Goal: Transaction & Acquisition: Purchase product/service

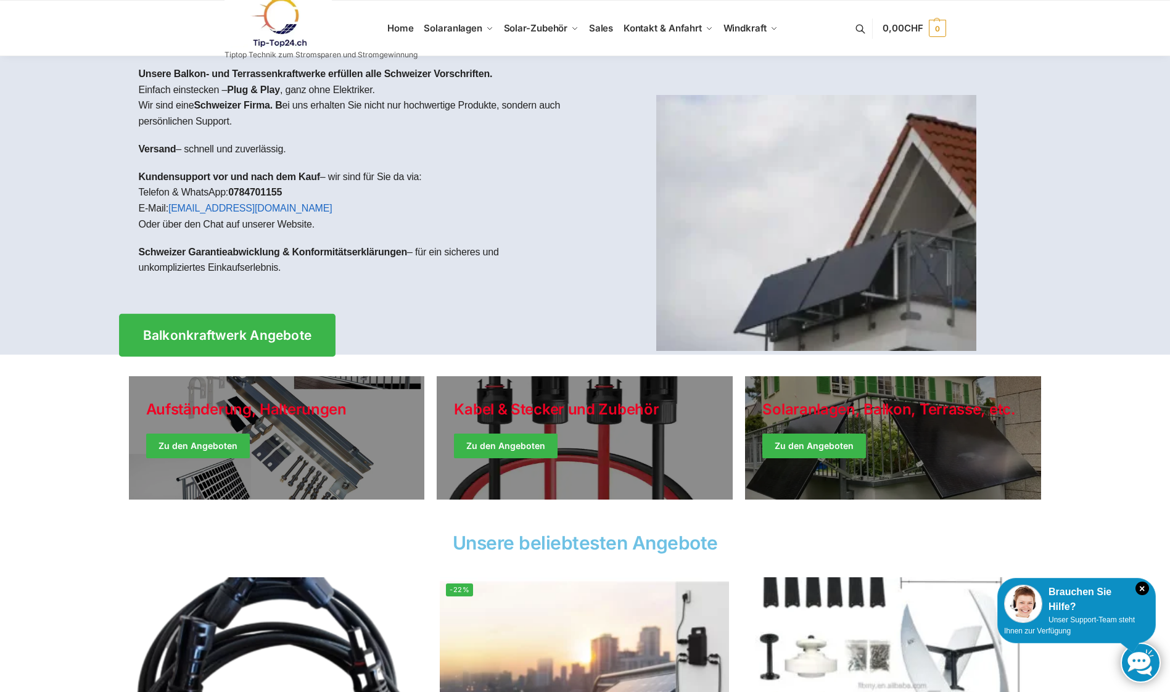
click at [208, 332] on span "Balkonkraftwerk Angebote" at bounding box center [226, 335] width 169 height 13
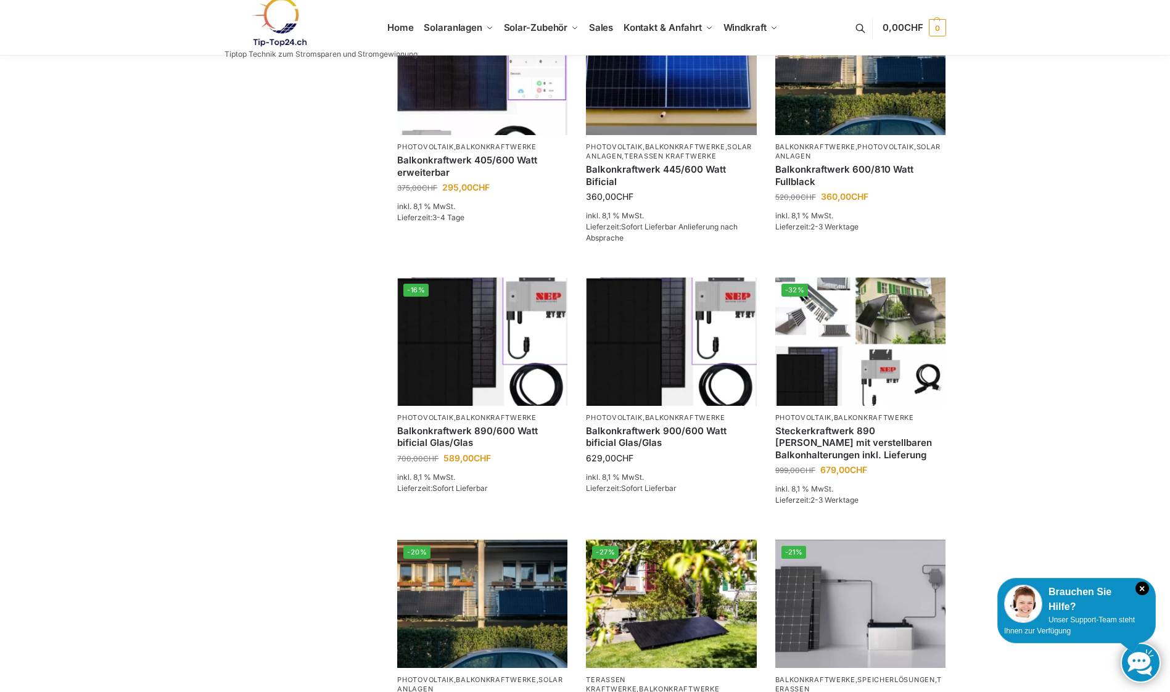
scroll to position [308, 0]
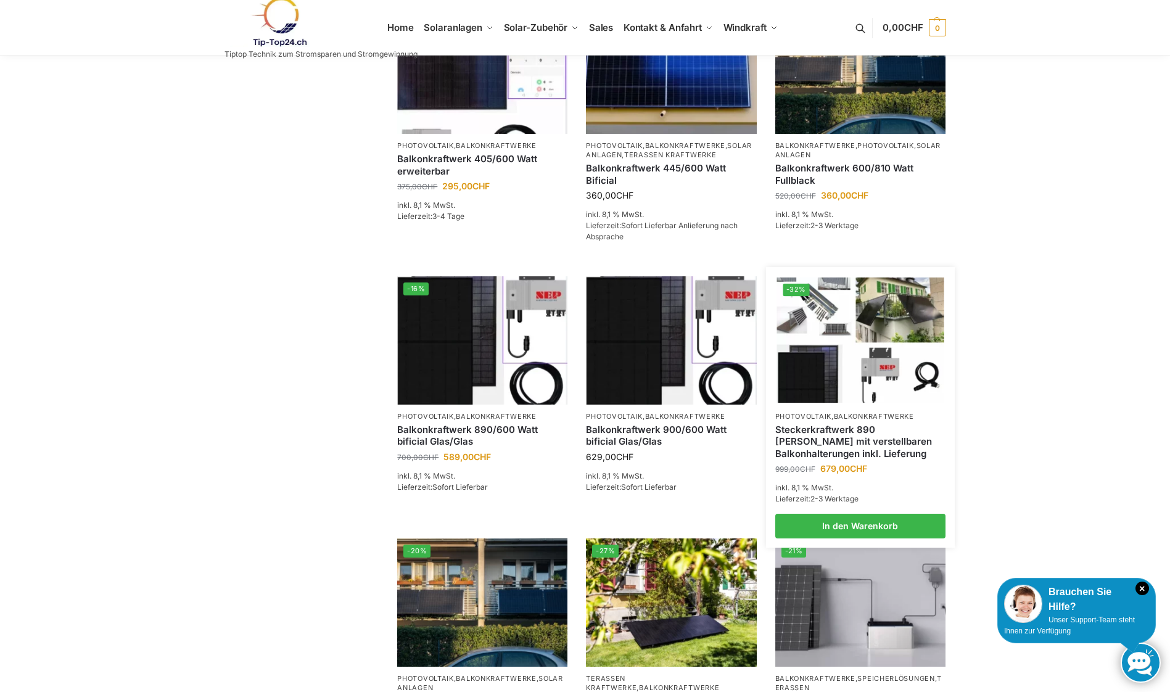
click at [868, 357] on img at bounding box center [859, 339] width 167 height 125
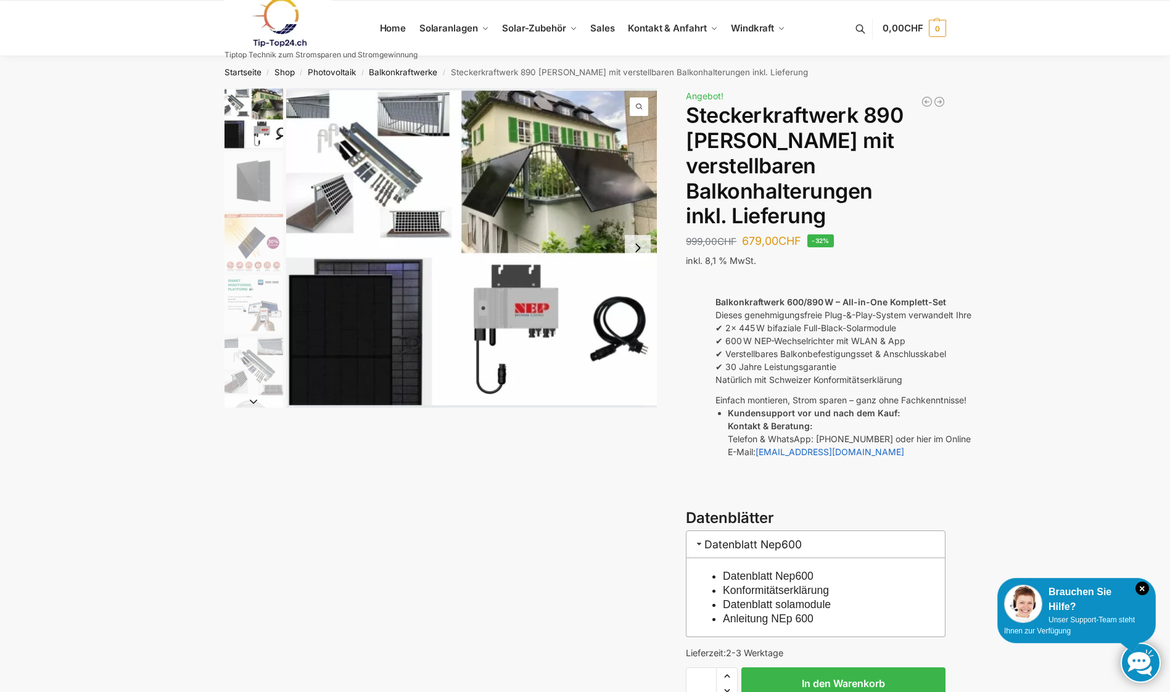
click at [252, 234] on img "3 / 10" at bounding box center [253, 242] width 59 height 59
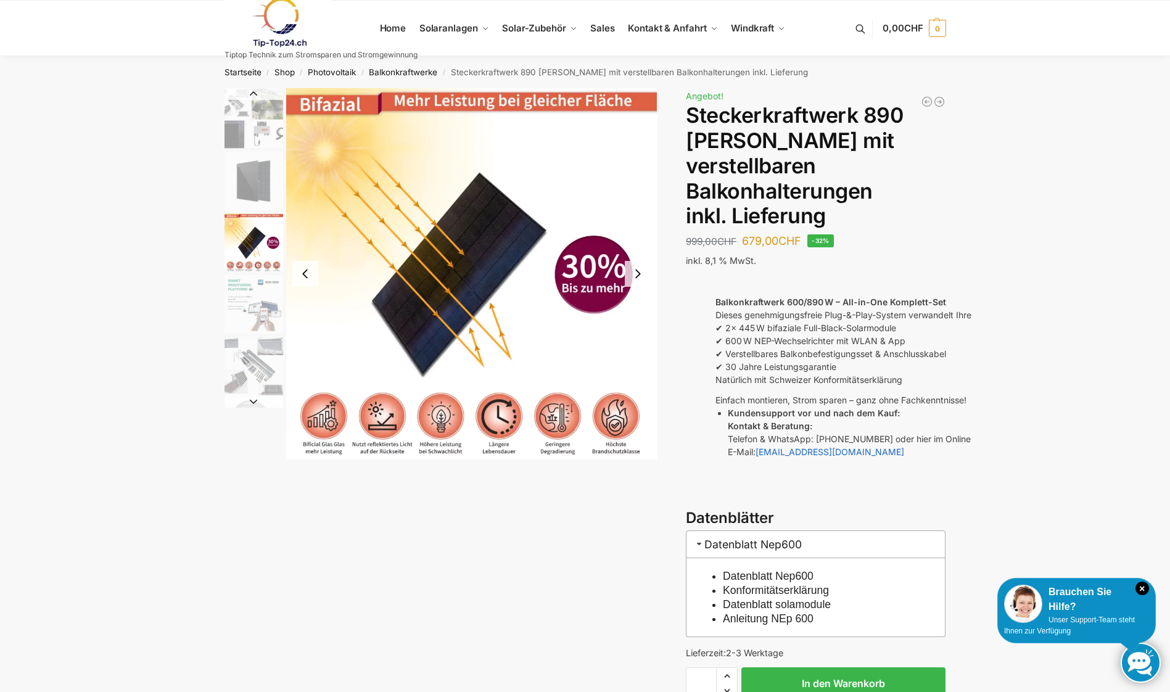
click at [254, 179] on img "2 / 10" at bounding box center [253, 181] width 59 height 59
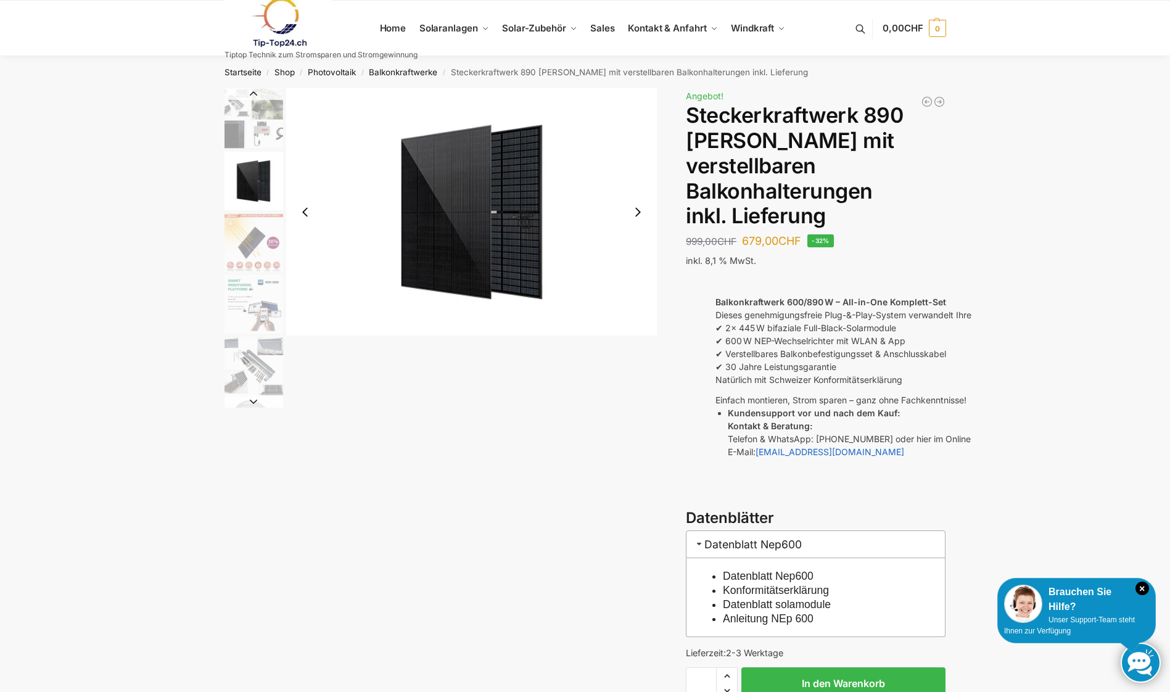
click at [255, 255] on img "3 / 10" at bounding box center [253, 242] width 59 height 59
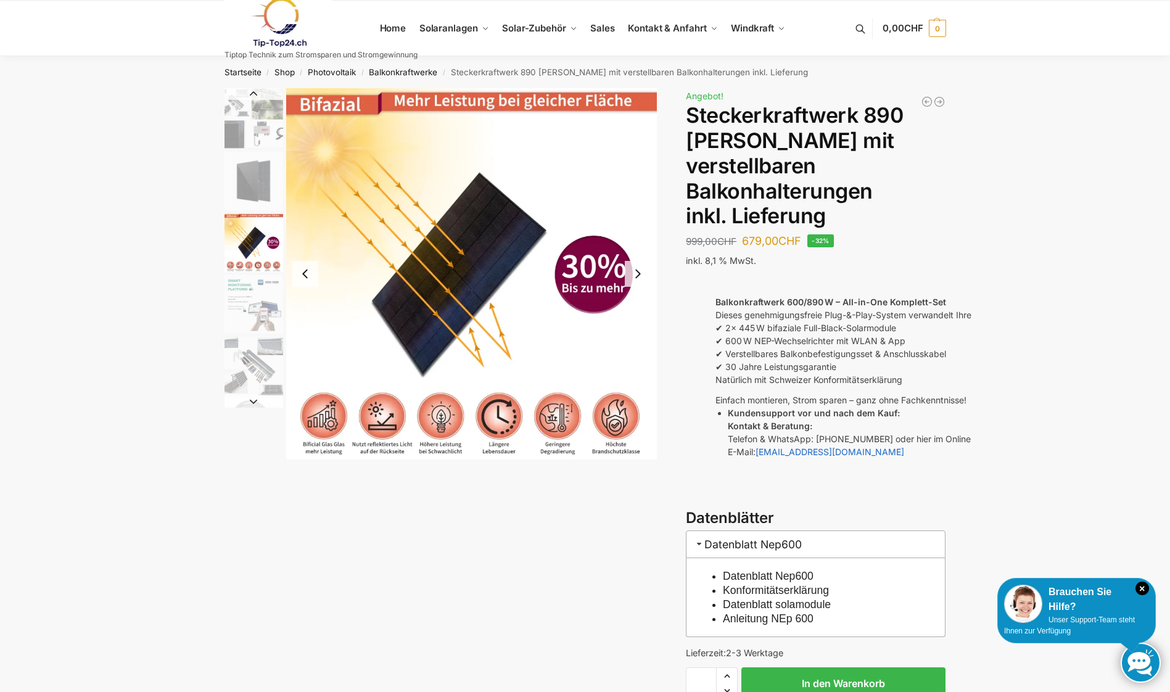
click at [261, 386] on img "5 / 10" at bounding box center [253, 366] width 59 height 59
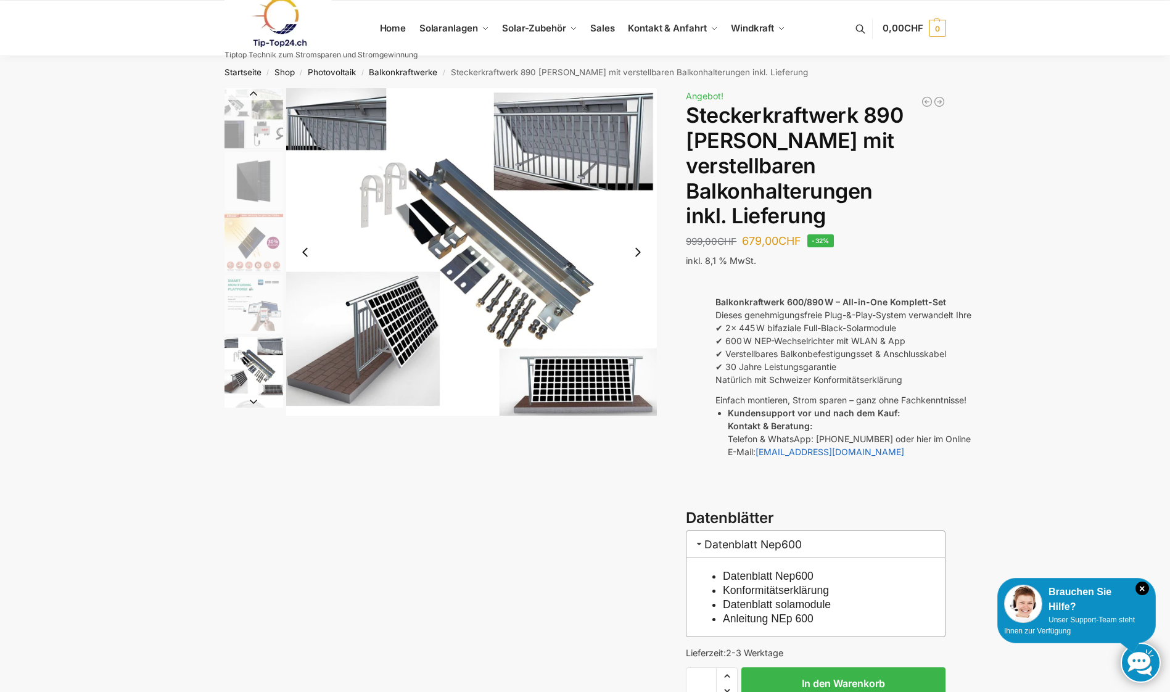
click at [250, 115] on img "1 / 10" at bounding box center [253, 118] width 59 height 60
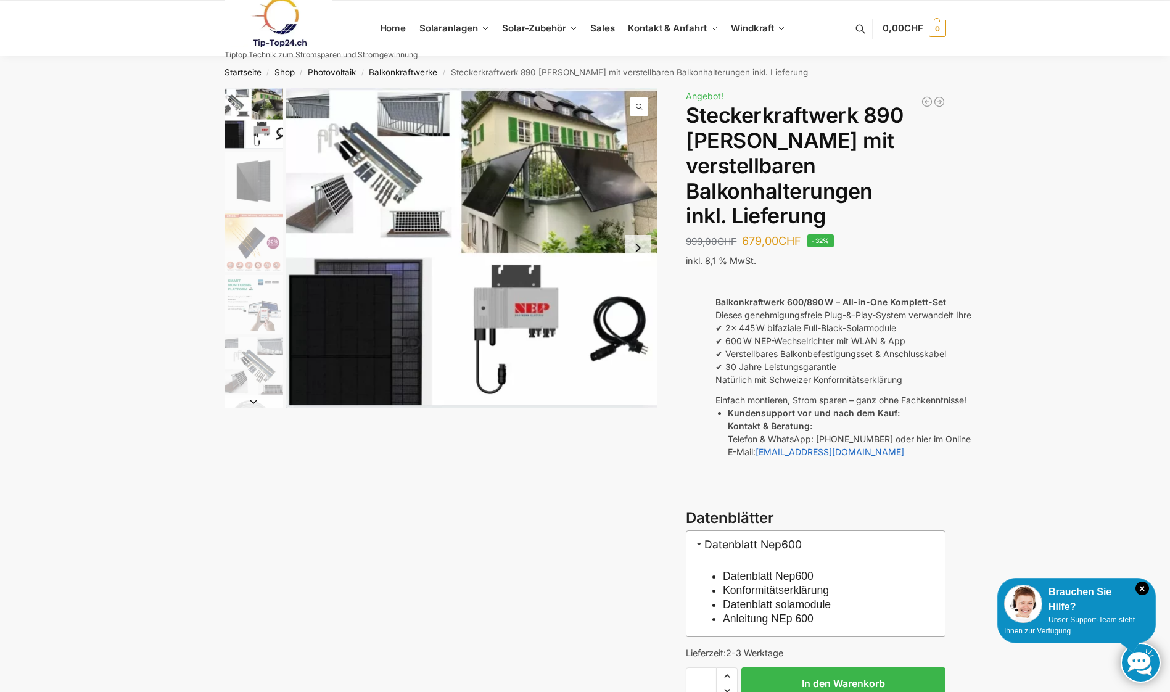
click at [266, 185] on img "2 / 10" at bounding box center [253, 181] width 59 height 59
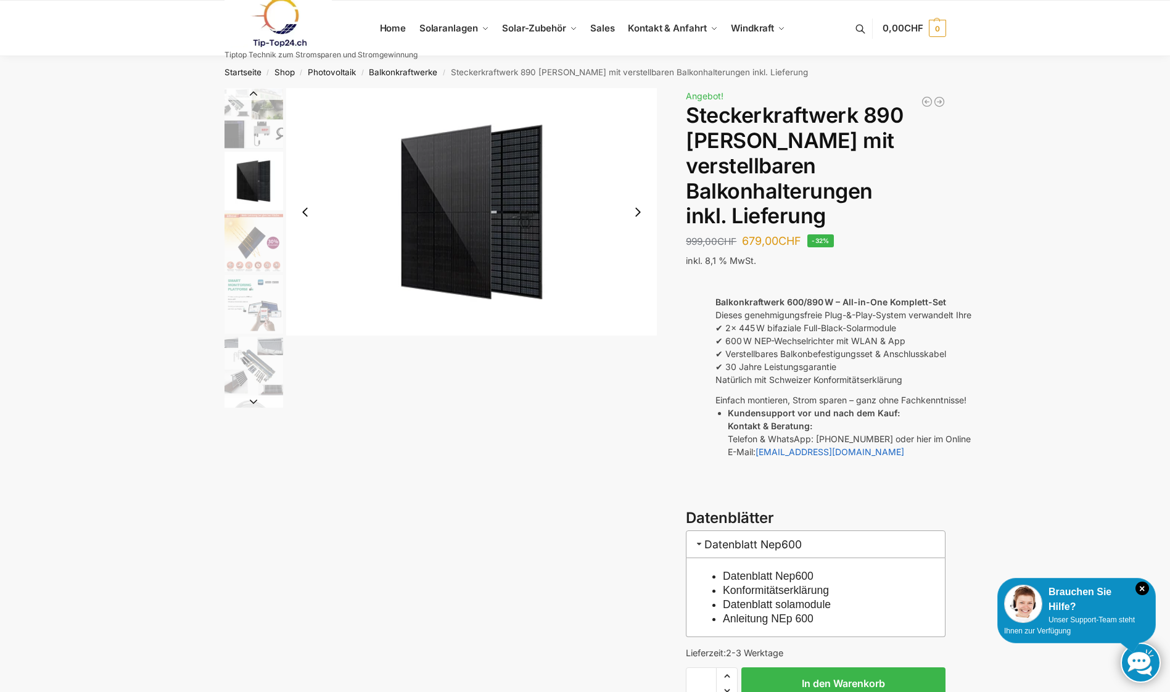
click at [247, 249] on img "3 / 10" at bounding box center [253, 242] width 59 height 59
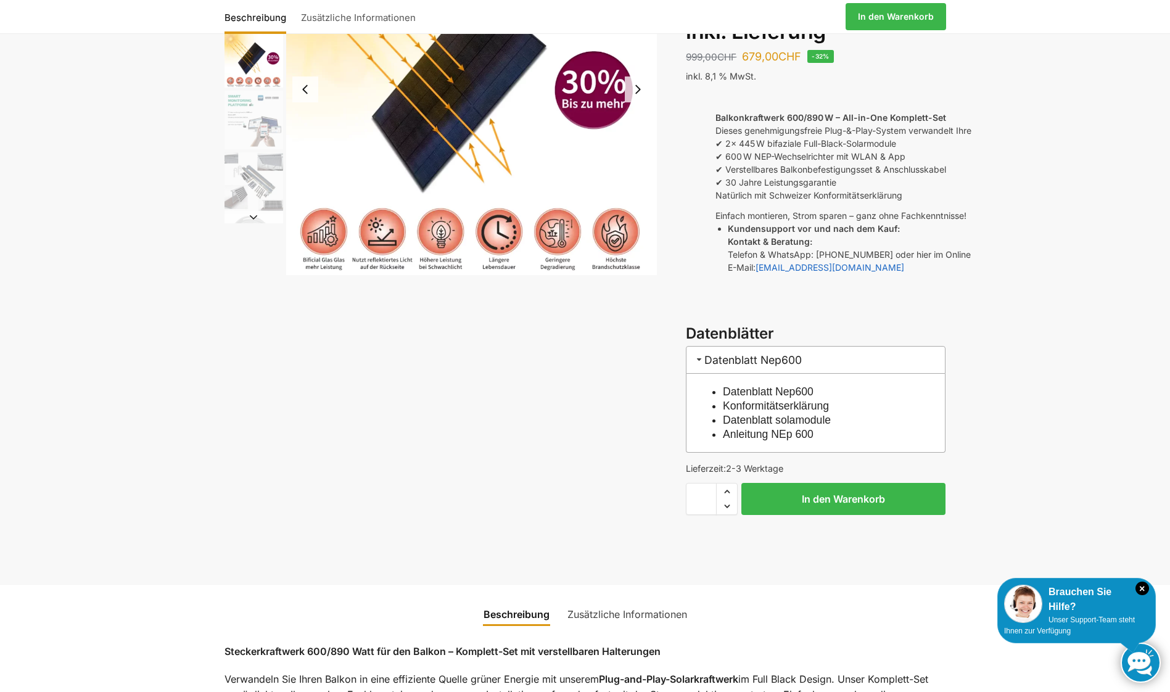
scroll to position [185, 0]
click at [738, 413] on link "Datenblatt solamodule" at bounding box center [777, 419] width 108 height 12
